Goal: Entertainment & Leisure: Consume media (video, audio)

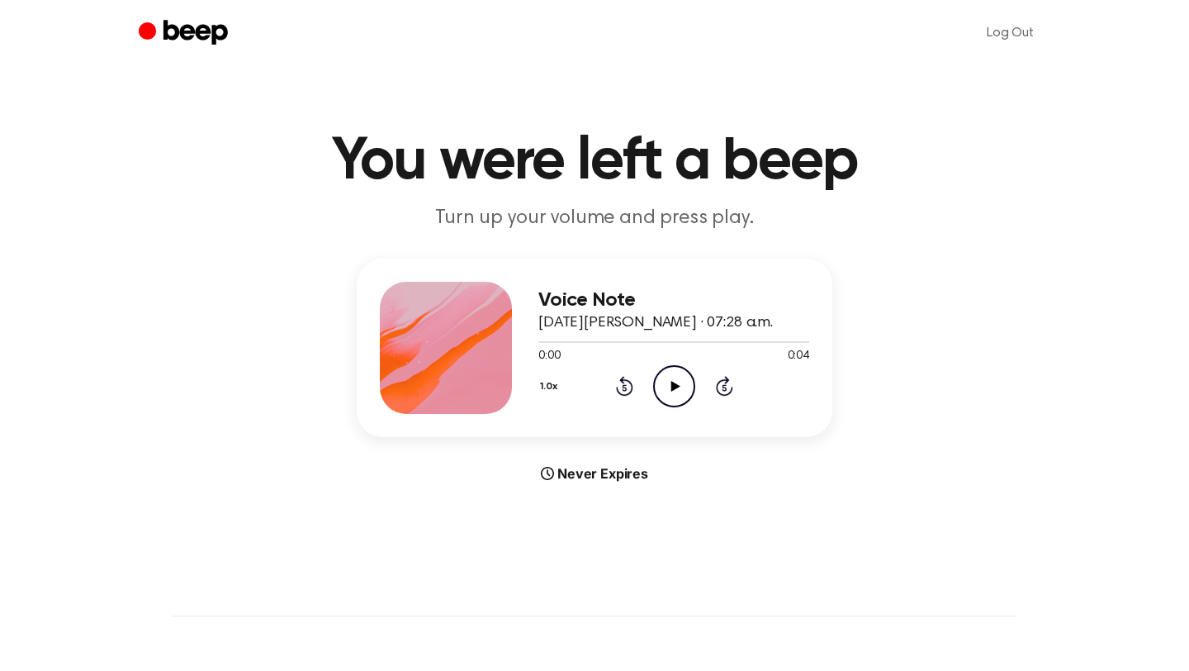
click at [673, 394] on icon "Play Audio" at bounding box center [674, 386] width 42 height 42
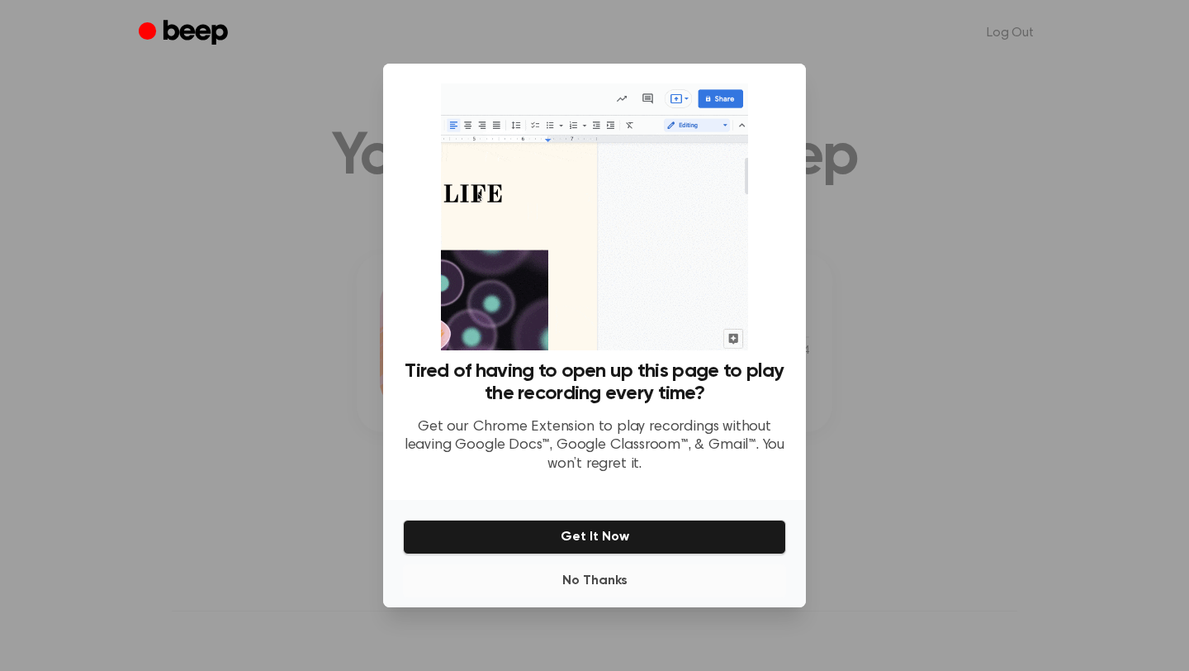
scroll to position [7, 0]
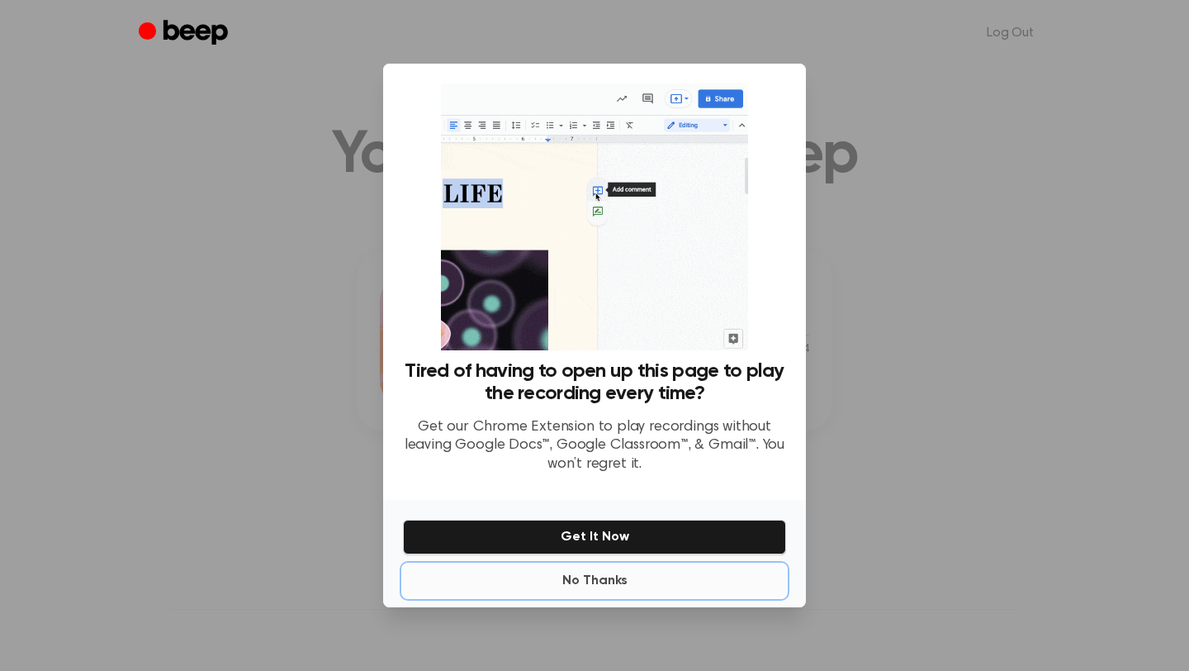
click at [590, 583] on button "No Thanks" at bounding box center [594, 580] width 383 height 33
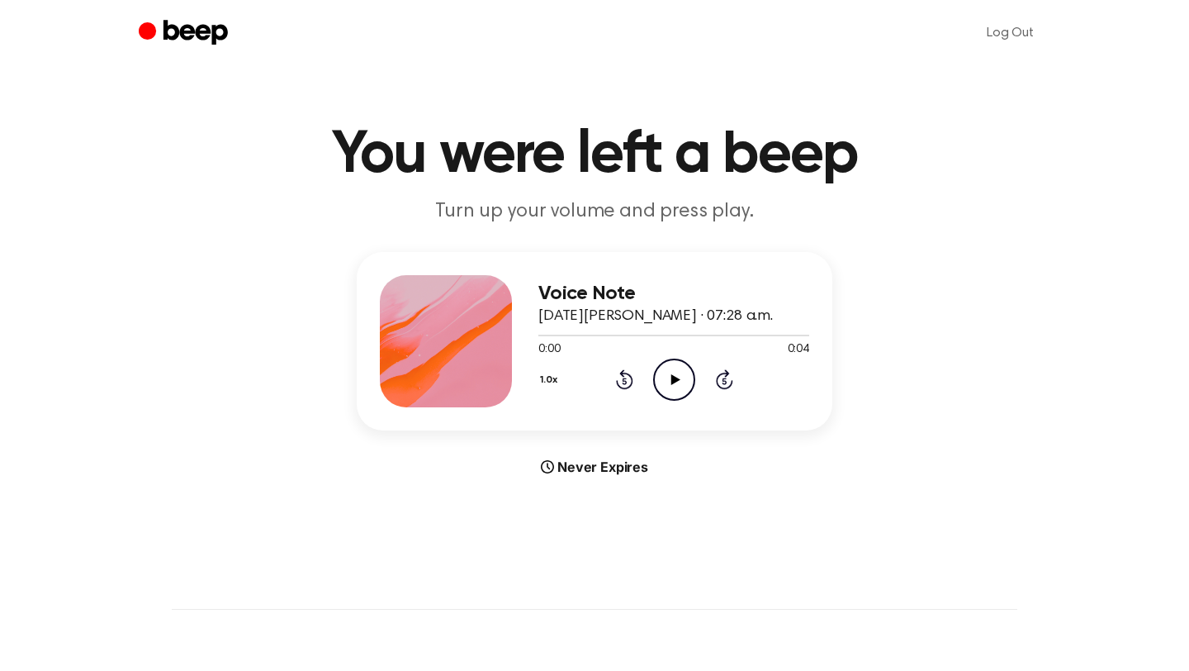
click at [681, 385] on icon "Play Audio" at bounding box center [674, 379] width 42 height 42
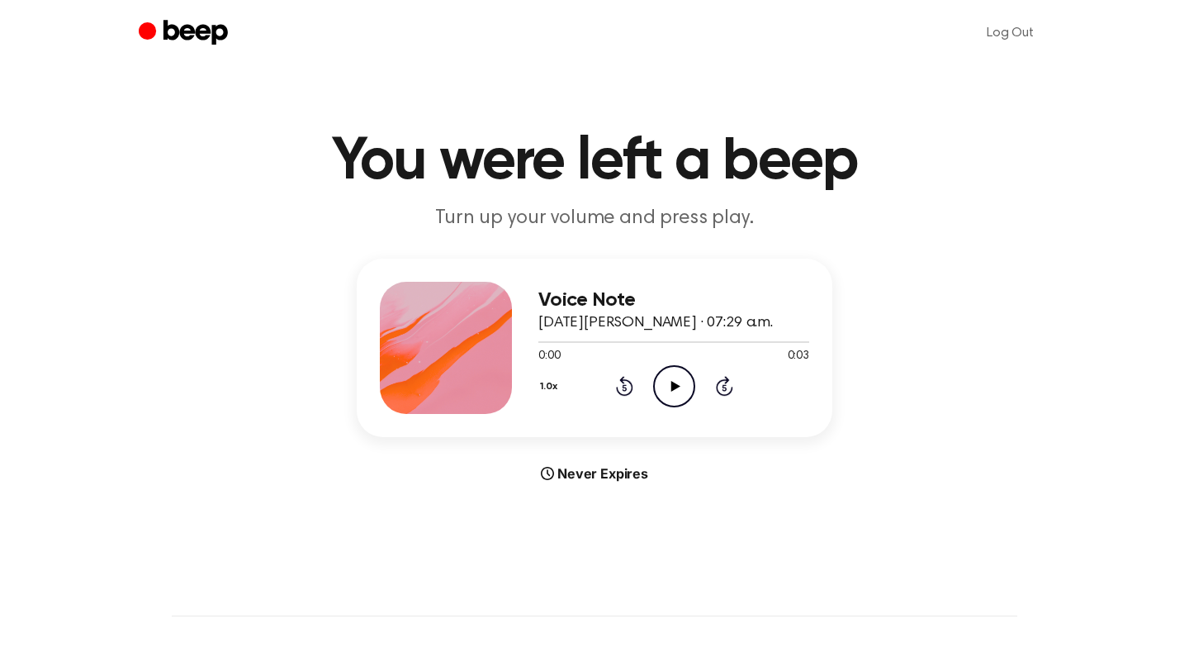
click at [671, 386] on icon at bounding box center [675, 386] width 9 height 11
click at [673, 371] on icon "Play Audio" at bounding box center [674, 386] width 42 height 42
click at [685, 394] on icon "Play Audio" at bounding box center [674, 386] width 42 height 42
click at [684, 389] on icon "Play Audio" at bounding box center [674, 386] width 42 height 42
click at [683, 395] on icon "Play Audio" at bounding box center [674, 386] width 42 height 42
